Goal: Obtain resource: Download file/media

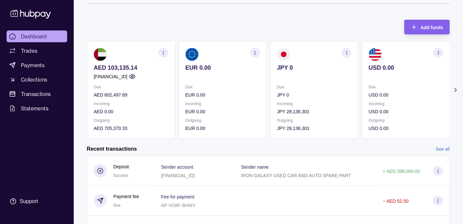
scroll to position [34, 0]
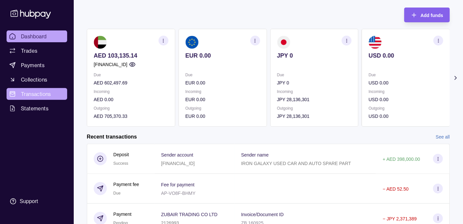
click at [43, 96] on span "Transactions" at bounding box center [36, 94] width 30 height 8
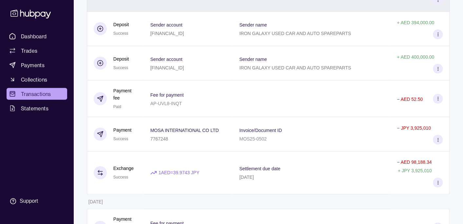
scroll to position [6992, 0]
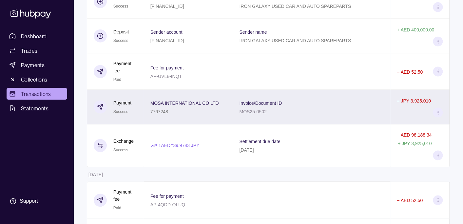
click at [332, 99] on div "Invoice/Document ID MOS25-0502" at bounding box center [312, 107] width 145 height 16
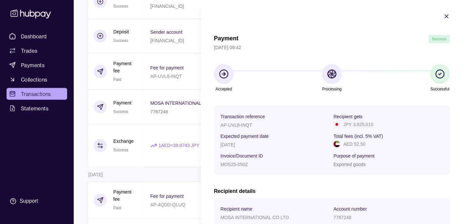
scroll to position [34, 0]
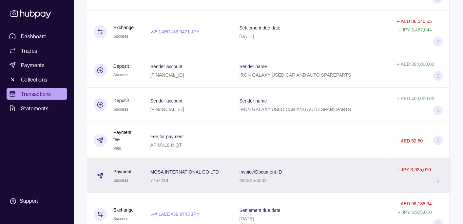
scroll to position [6888, 0]
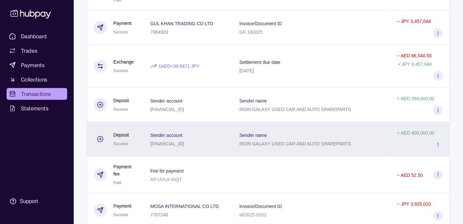
click at [309, 131] on section "Sender name" at bounding box center [296, 135] width 112 height 8
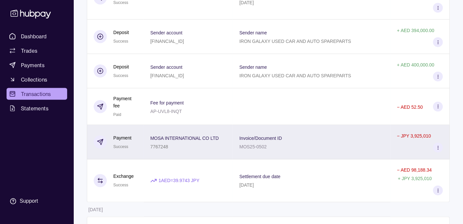
scroll to position [6957, 0]
click at [306, 134] on div "Invoice/Document ID MOS25-0502" at bounding box center [312, 142] width 145 height 16
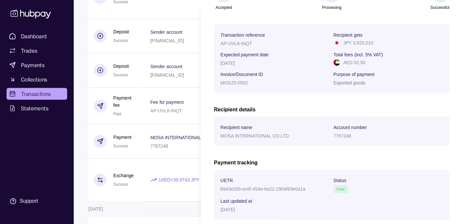
scroll to position [50, 0]
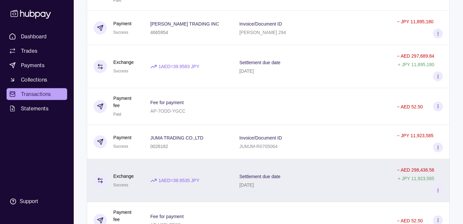
scroll to position [6543, 0]
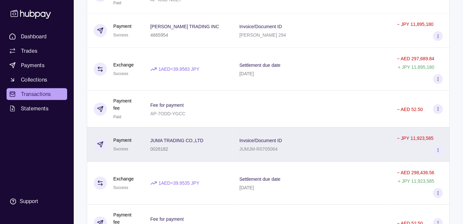
click at [292, 136] on div "Invoice/Document ID JUMJM-R0705064" at bounding box center [312, 144] width 145 height 16
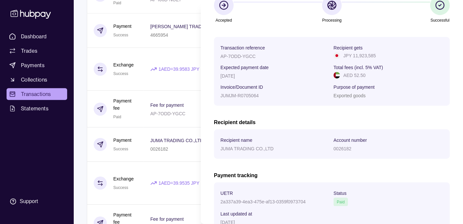
scroll to position [34, 0]
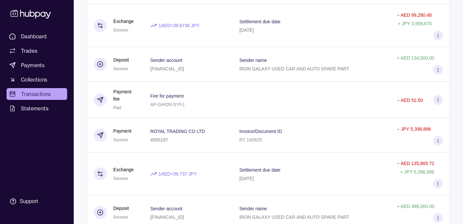
scroll to position [7372, 0]
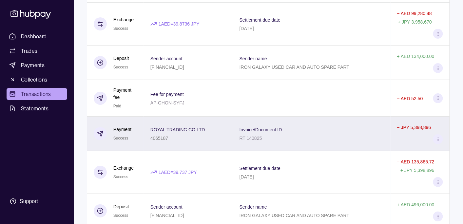
click at [306, 126] on div "Invoice/Document ID RT 140825" at bounding box center [312, 134] width 145 height 16
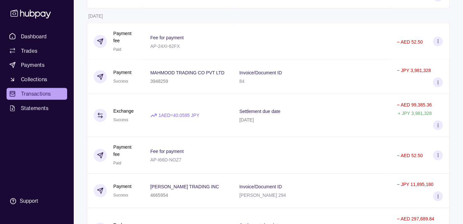
scroll to position [6371, 0]
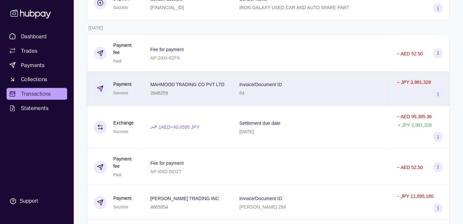
click at [267, 89] on div "84" at bounding box center [261, 93] width 43 height 8
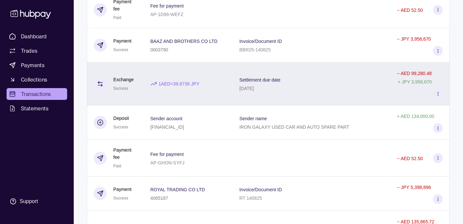
scroll to position [7337, 0]
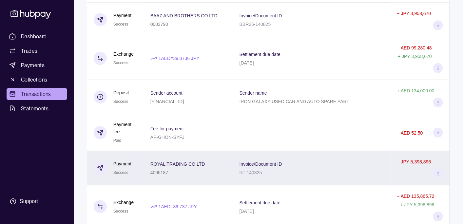
click at [218, 160] on div "ROYAL TRADING CO LTD 4065187" at bounding box center [189, 168] width 76 height 16
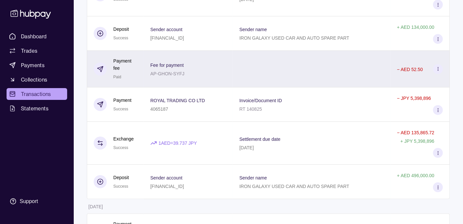
scroll to position [7406, 0]
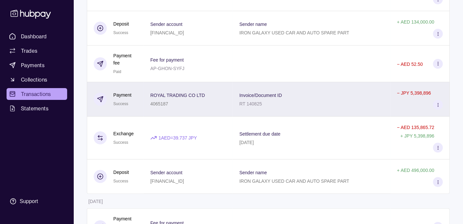
click at [303, 92] on div "Invoice/Document ID RT 140825" at bounding box center [312, 99] width 145 height 16
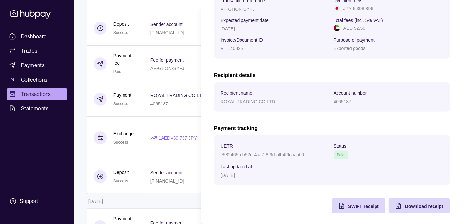
scroll to position [119, 0]
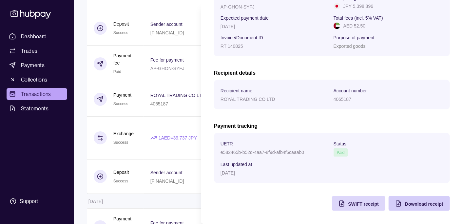
click at [415, 203] on span "Download receipt" at bounding box center [424, 204] width 38 height 5
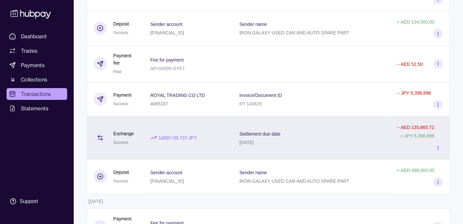
click at [313, 130] on div "Settlement due date [DATE]" at bounding box center [312, 138] width 145 height 16
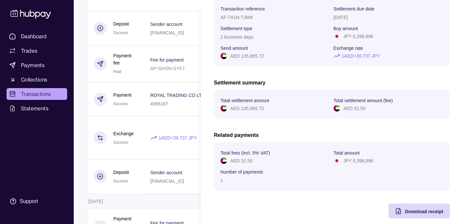
scroll to position [69, 0]
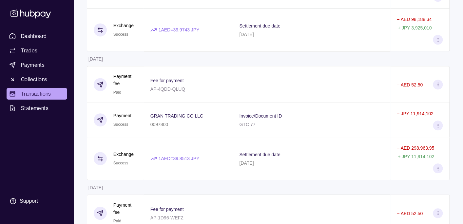
scroll to position [7095, 0]
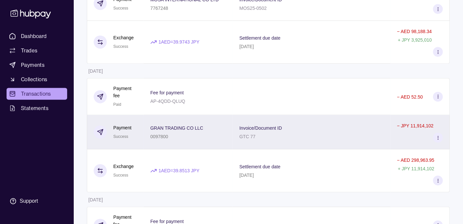
click at [302, 124] on div "Invoice/Document ID GTC 77" at bounding box center [312, 132] width 145 height 16
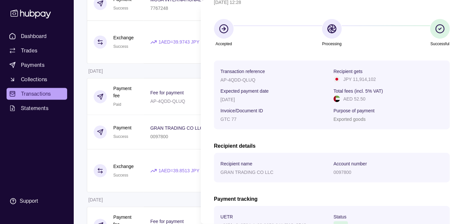
scroll to position [119, 0]
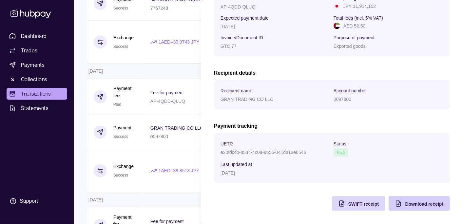
click at [411, 204] on span "Download receipt" at bounding box center [424, 204] width 38 height 5
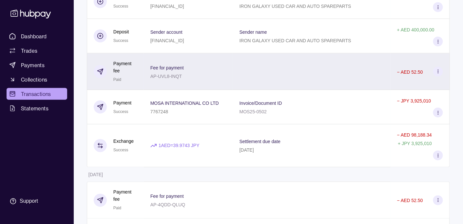
scroll to position [6957, 0]
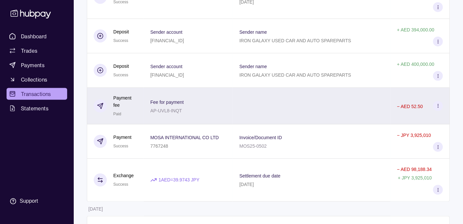
click at [298, 98] on div at bounding box center [312, 106] width 158 height 37
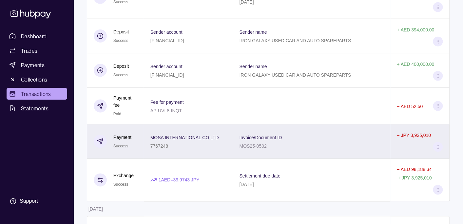
click at [306, 134] on div "Invoice/Document ID MOS25-0502" at bounding box center [312, 142] width 145 height 16
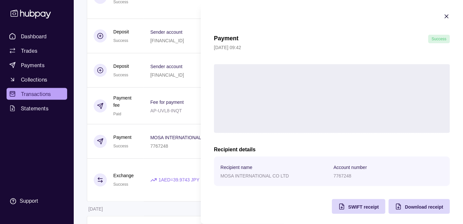
scroll to position [3, 0]
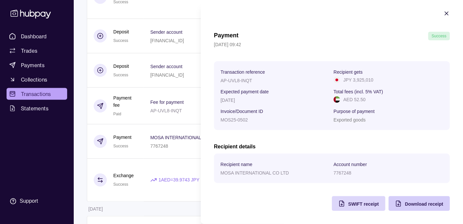
click at [408, 203] on span "Download receipt" at bounding box center [424, 204] width 38 height 5
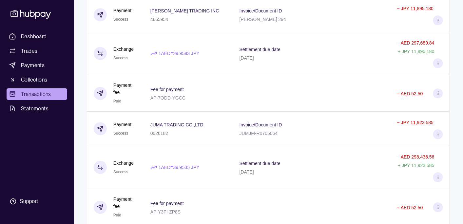
scroll to position [6543, 0]
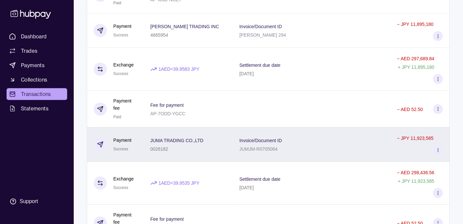
click at [271, 136] on span "Invoice/Document ID" at bounding box center [261, 140] width 43 height 8
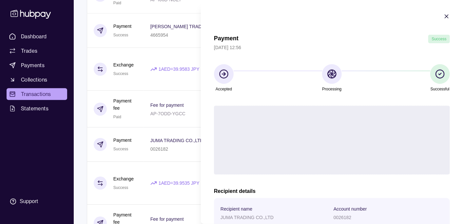
click at [424, 207] on section "Account number" at bounding box center [389, 209] width 110 height 8
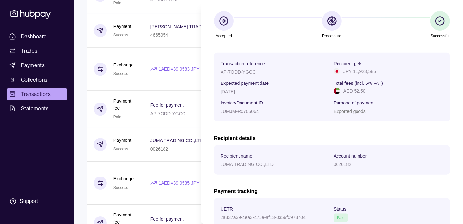
scroll to position [119, 0]
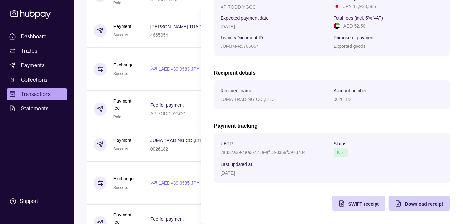
click at [424, 205] on span "Download receipt" at bounding box center [424, 204] width 38 height 5
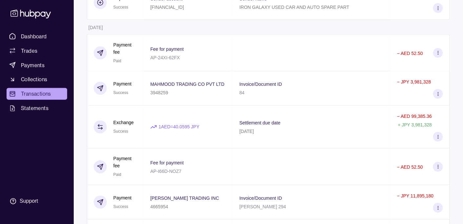
scroll to position [6371, 0]
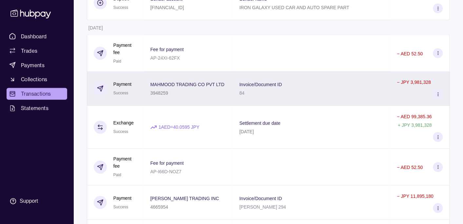
click at [258, 89] on div "84" at bounding box center [261, 93] width 43 height 8
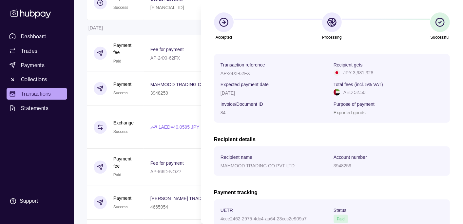
scroll to position [119, 0]
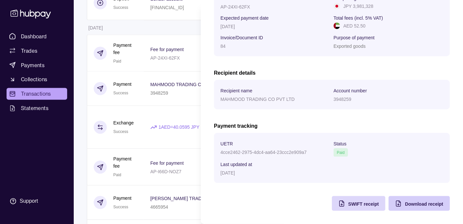
click at [418, 203] on span "Download receipt" at bounding box center [424, 204] width 38 height 5
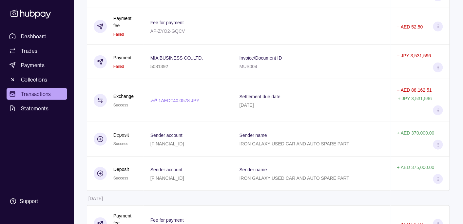
scroll to position [6198, 0]
